Goal: Find specific fact: Find specific fact

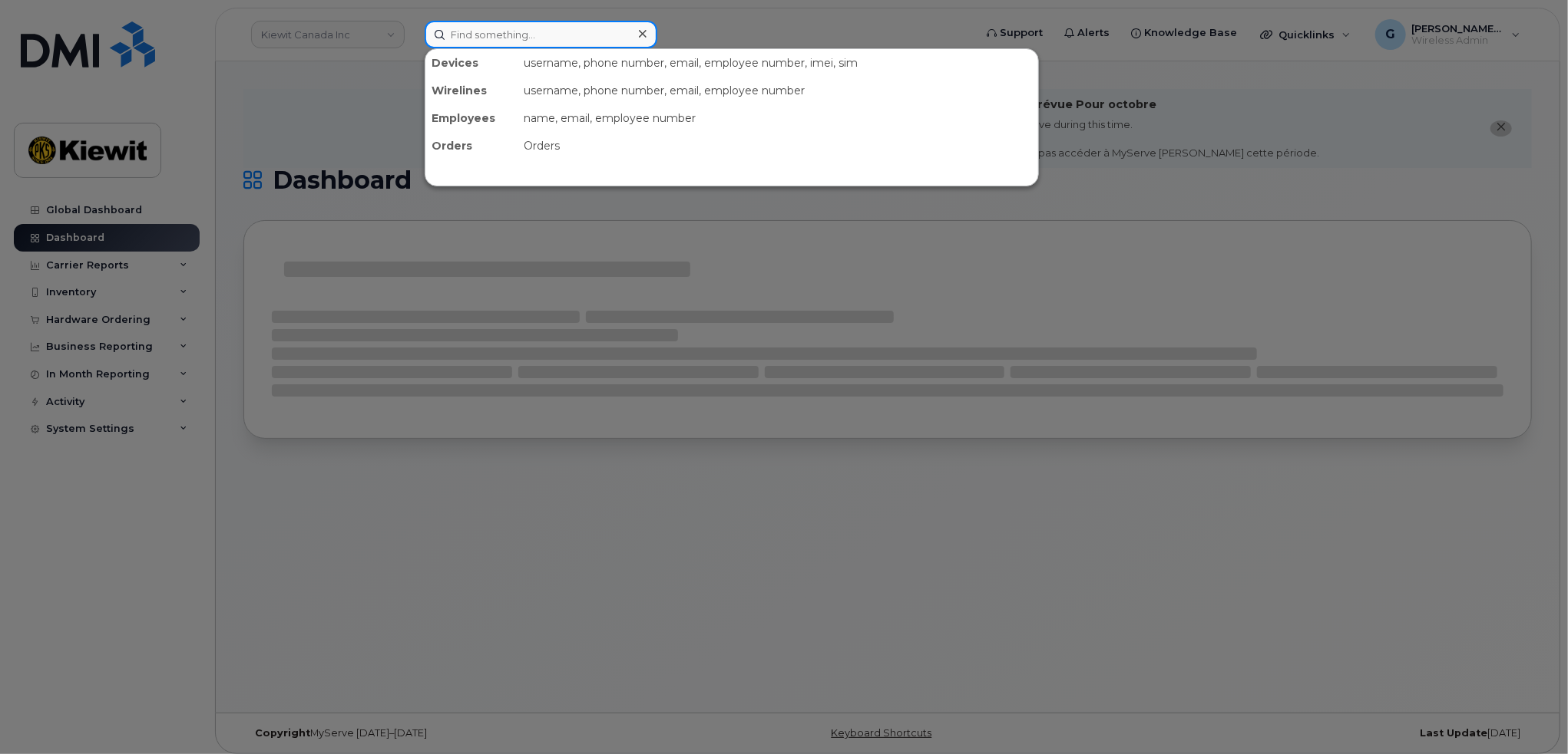
click at [488, 24] on input at bounding box center [541, 35] width 232 height 28
paste input "548739"
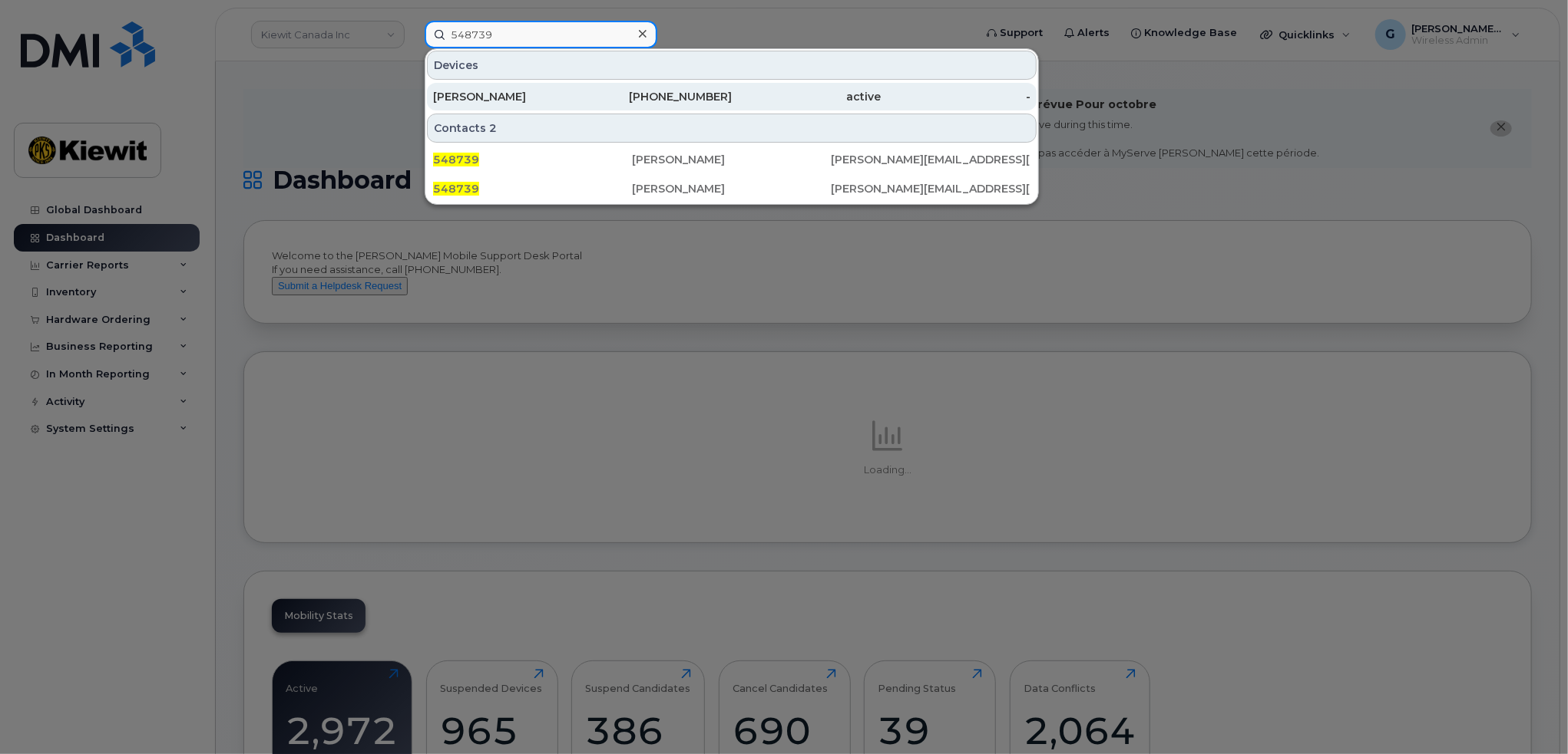
type input "548739"
click at [517, 92] on div "ISAAC SANDOVAL" at bounding box center [508, 97] width 149 height 15
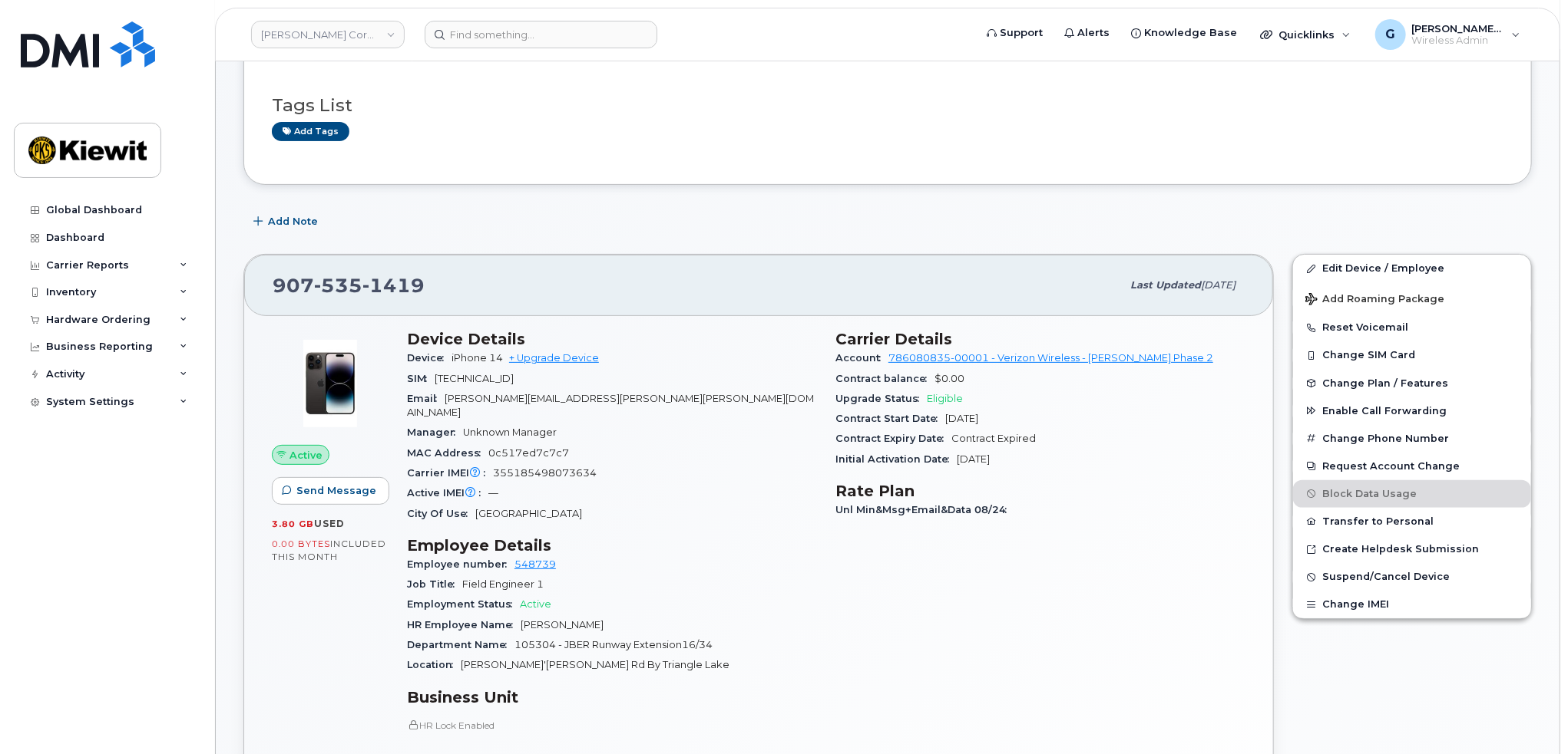
scroll to position [231, 0]
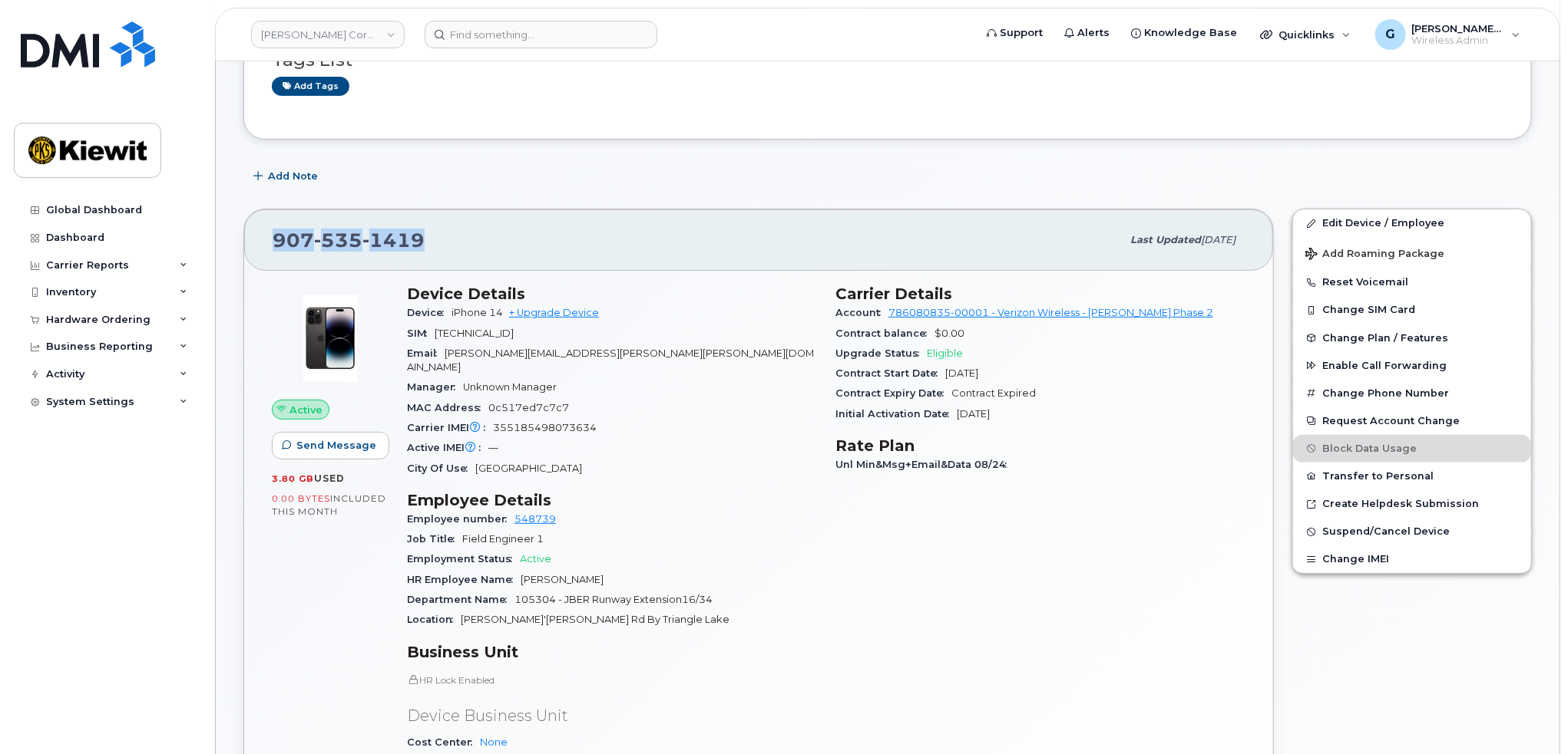
drag, startPoint x: 335, startPoint y: 235, endPoint x: 247, endPoint y: 230, distance: 88.1
click at [247, 230] on div "907 535 1419 Last updated Sep 06, 2025" at bounding box center [758, 240] width 1029 height 62
copy span "907 535 1419"
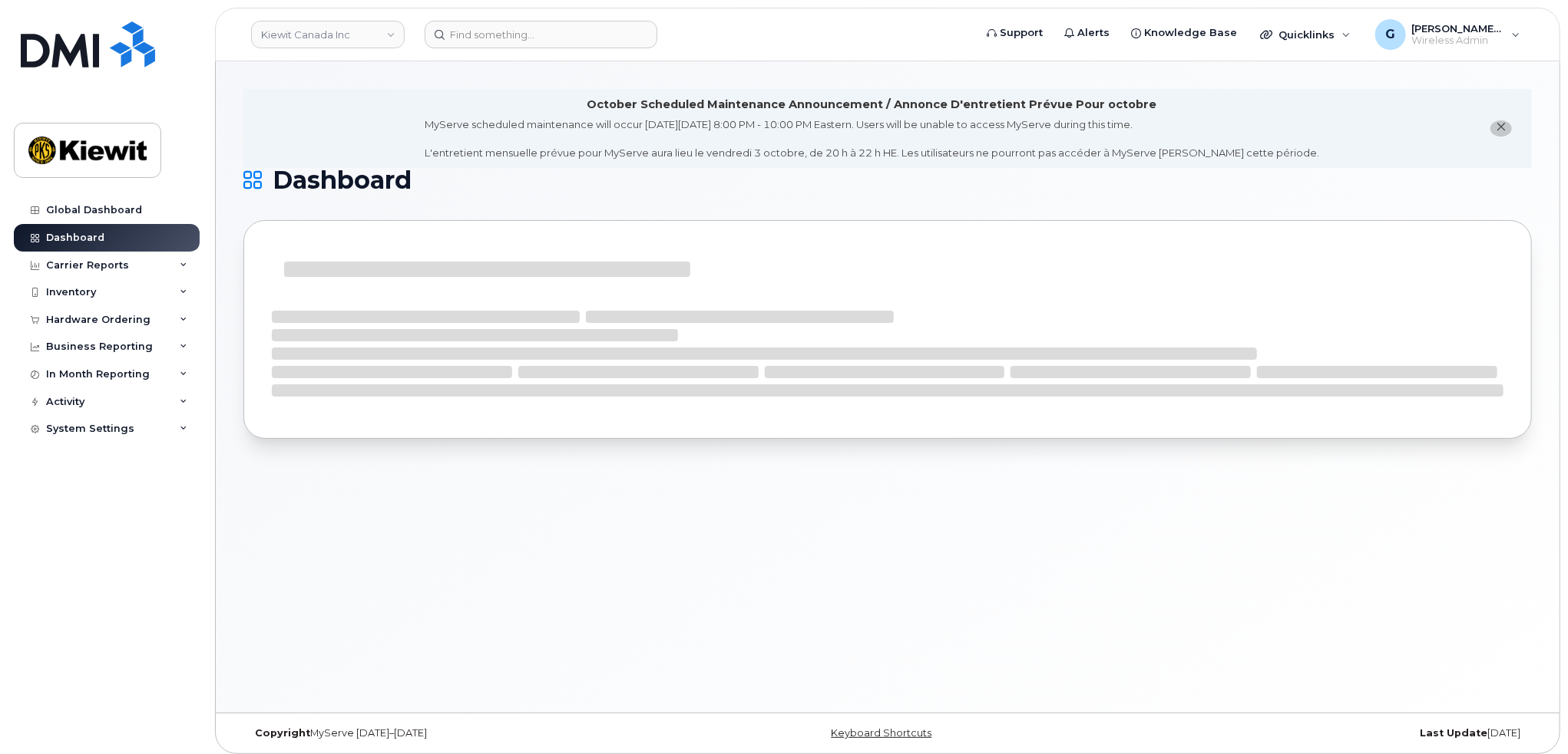
click at [486, 50] on header "[PERSON_NAME] Canada Inc Support Alerts Knowledge Base Quicklinks Suspend / Can…" at bounding box center [888, 34] width 1346 height 54
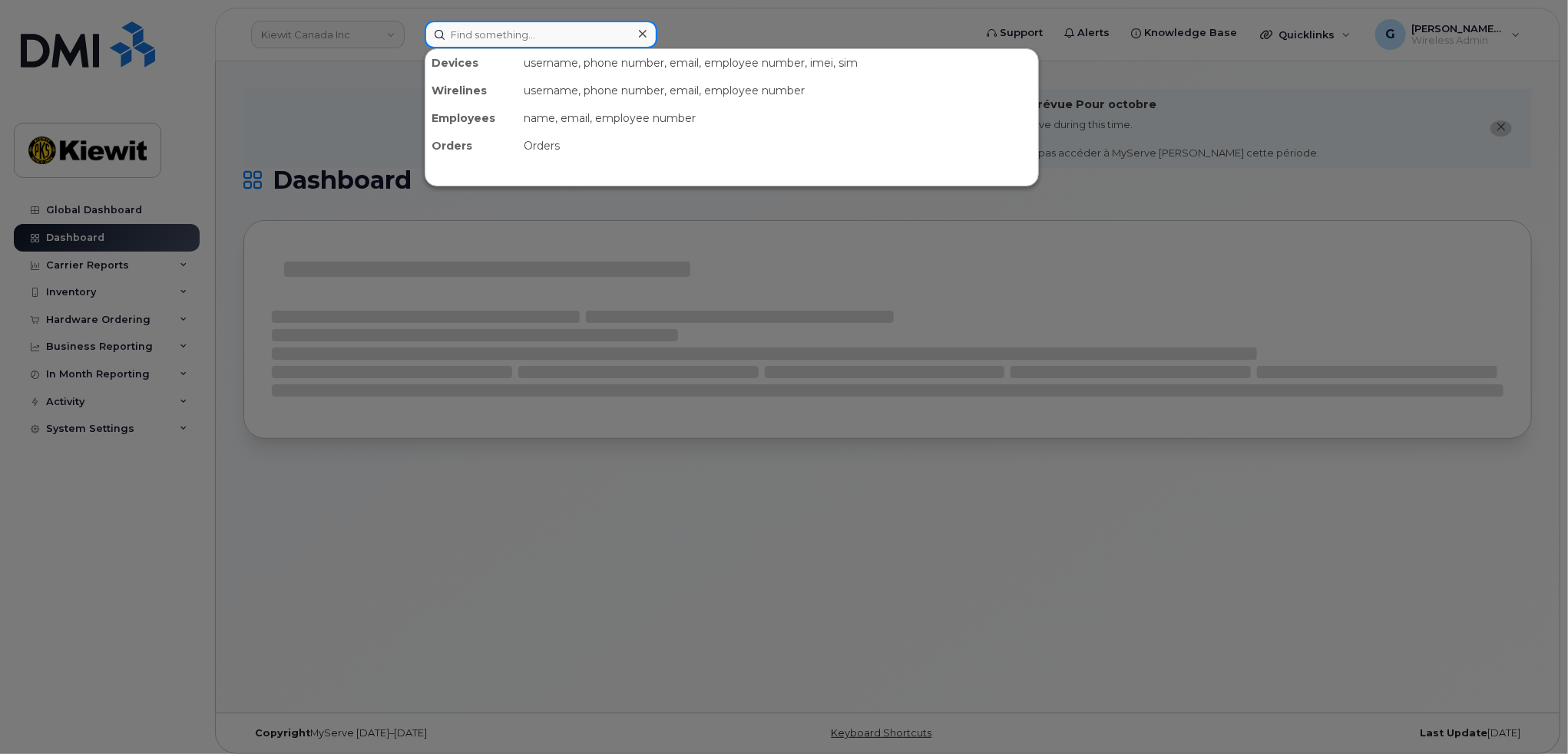
click at [486, 46] on input at bounding box center [541, 35] width 232 height 28
paste input "531693"
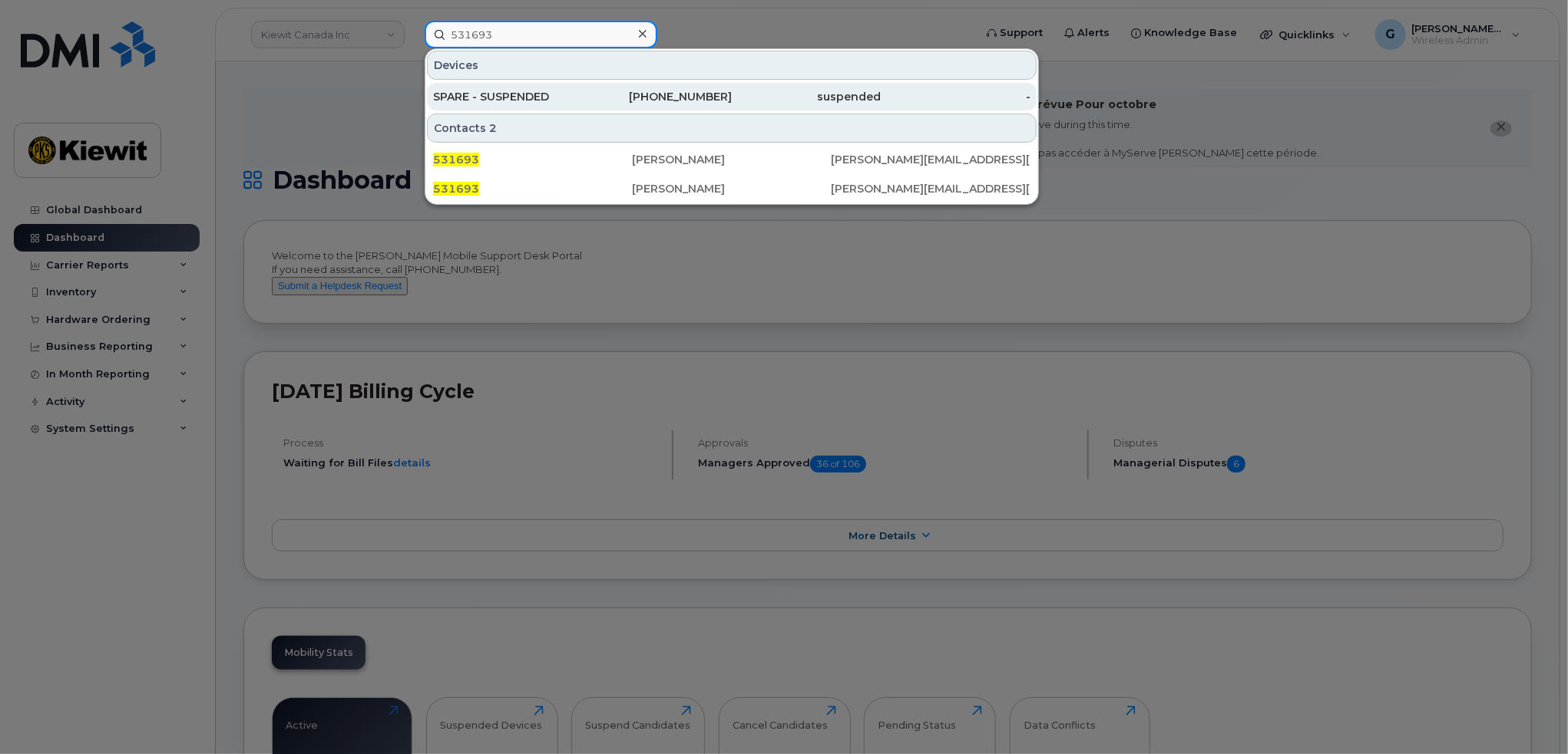
type input "531693"
click at [540, 95] on div "SPARE - SUSPENDED" at bounding box center [508, 97] width 149 height 15
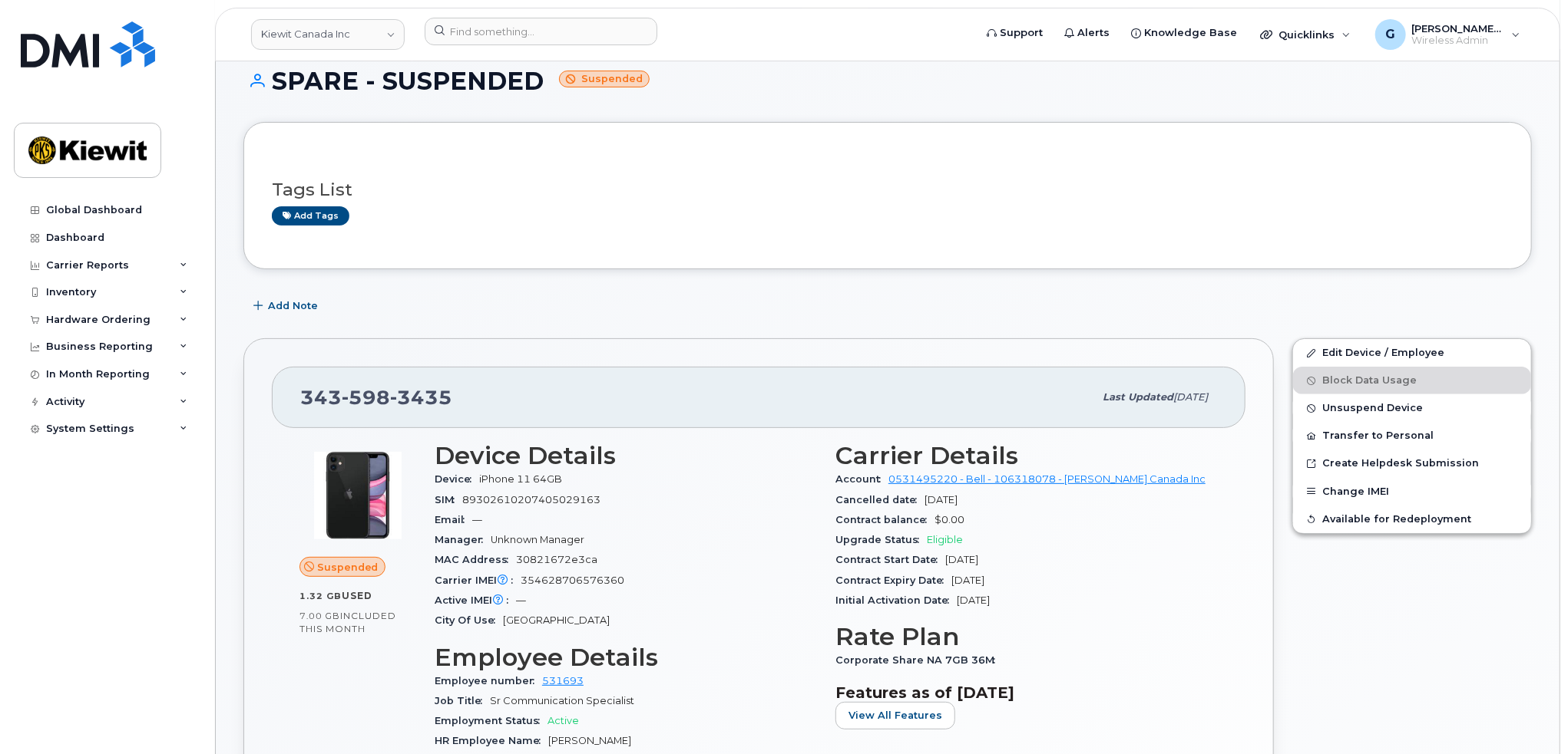
scroll to position [231, 0]
